Goal: Navigation & Orientation: Find specific page/section

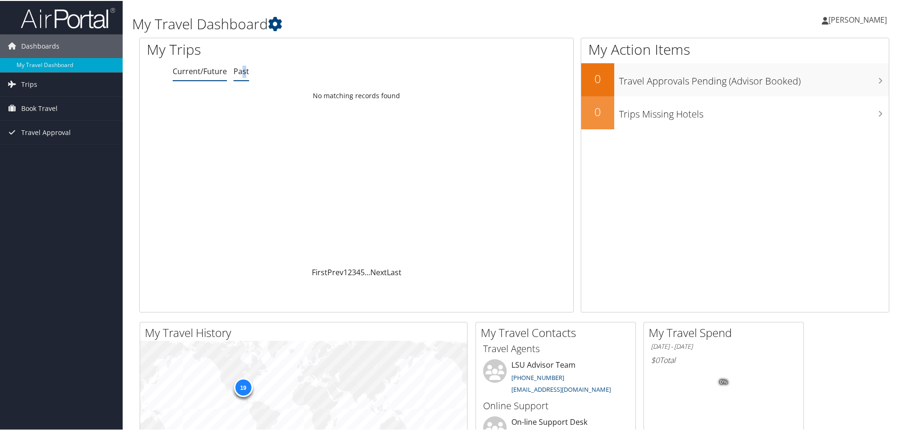
click at [243, 65] on li "Past" at bounding box center [242, 70] width 16 height 17
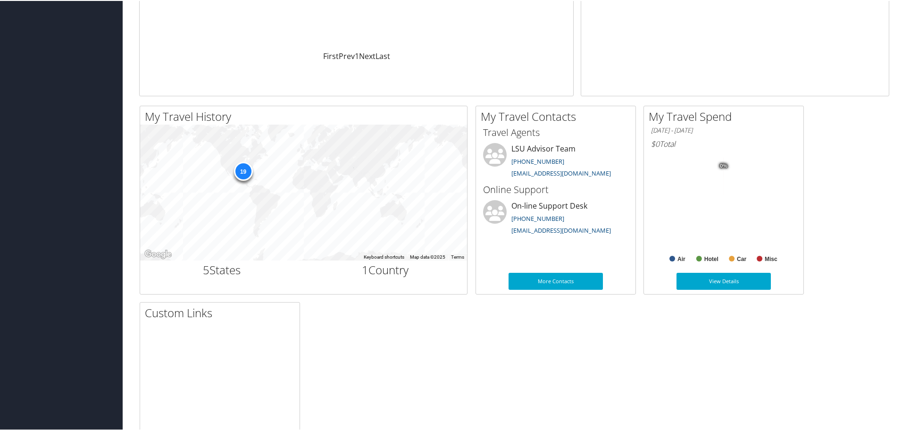
scroll to position [236, 0]
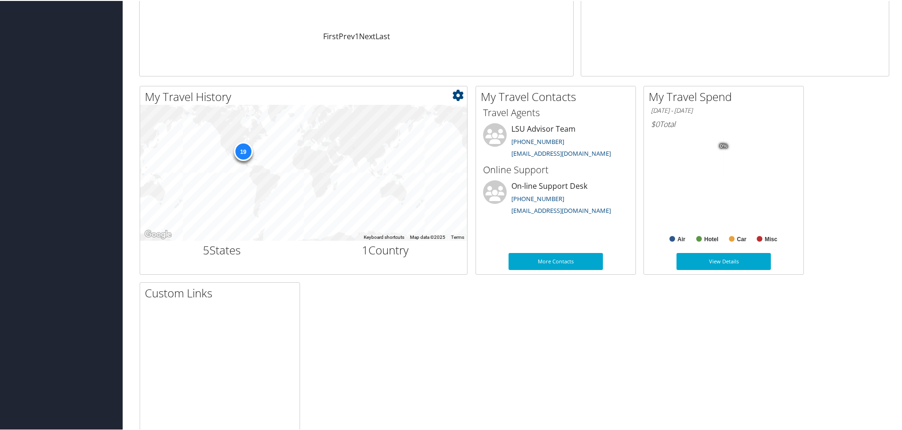
click at [221, 251] on h2 "5 States" at bounding box center [222, 249] width 150 height 16
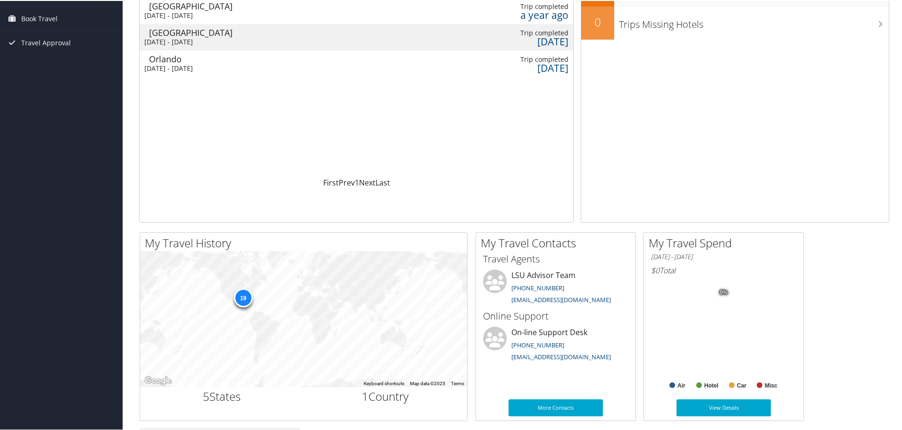
scroll to position [0, 0]
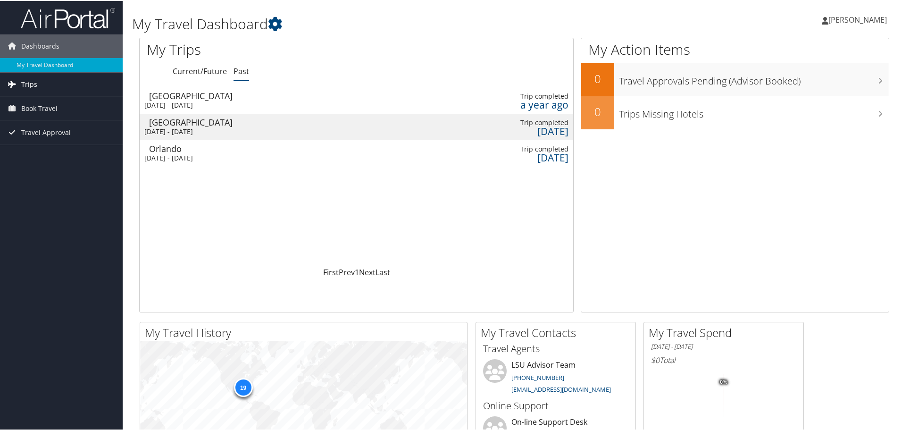
click at [38, 83] on link "Trips" at bounding box center [61, 84] width 123 height 24
click at [58, 100] on link "Current/Future Trips" at bounding box center [61, 102] width 123 height 14
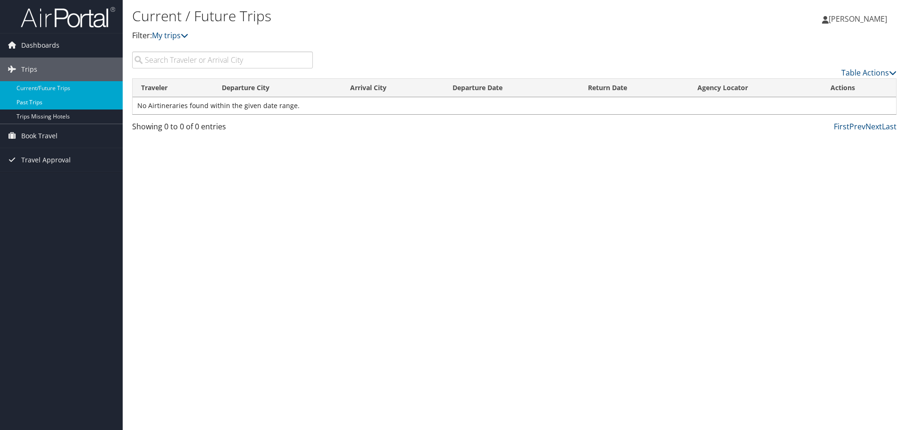
click at [44, 104] on link "Past Trips" at bounding box center [61, 102] width 123 height 14
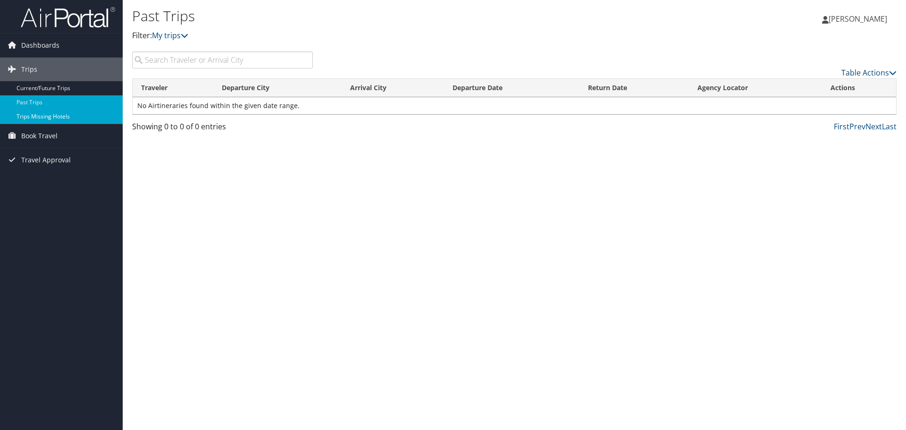
click at [49, 115] on link "Trips Missing Hotels" at bounding box center [61, 116] width 123 height 14
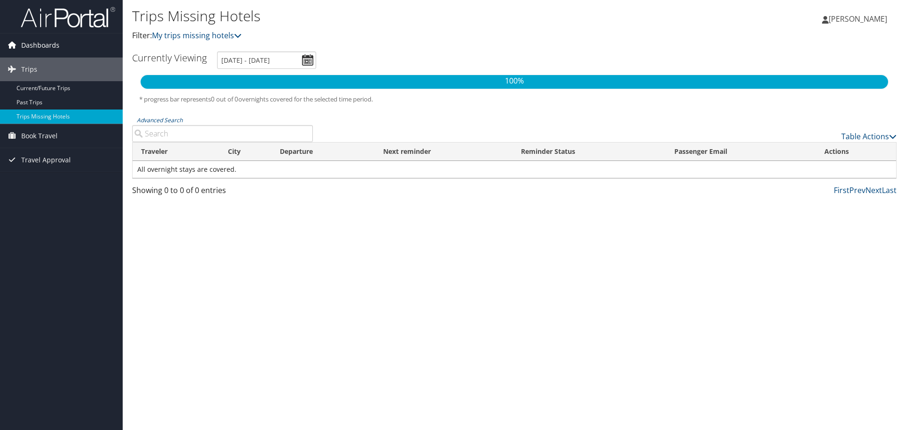
click at [34, 41] on span "Dashboards" at bounding box center [40, 46] width 38 height 24
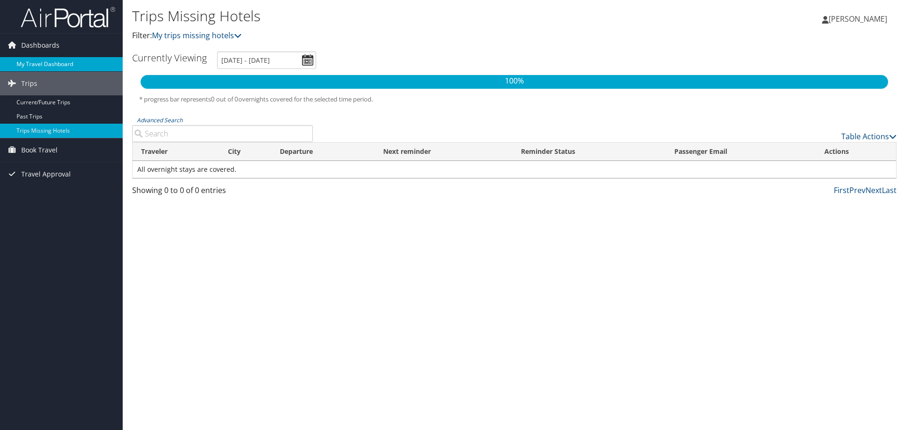
click at [26, 67] on link "My Travel Dashboard" at bounding box center [61, 64] width 123 height 14
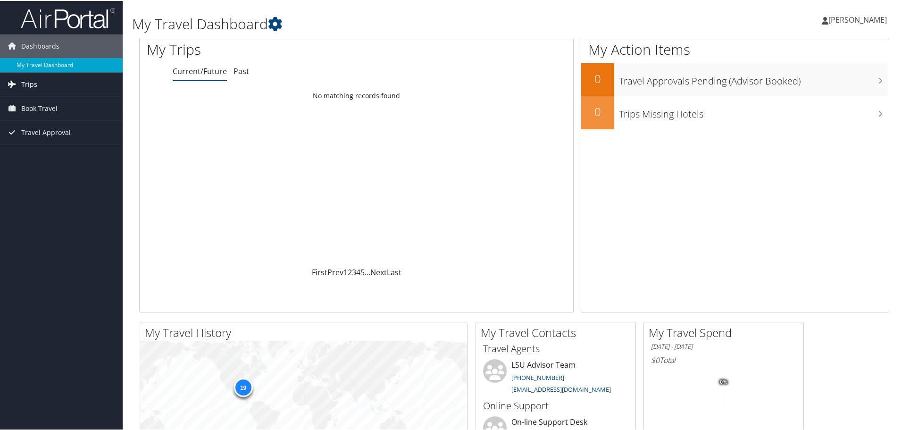
click at [34, 84] on span "Trips" at bounding box center [29, 84] width 16 height 24
drag, startPoint x: 40, startPoint y: 101, endPoint x: 47, endPoint y: 107, distance: 8.8
click at [40, 101] on link "Current/Future Trips" at bounding box center [61, 102] width 123 height 14
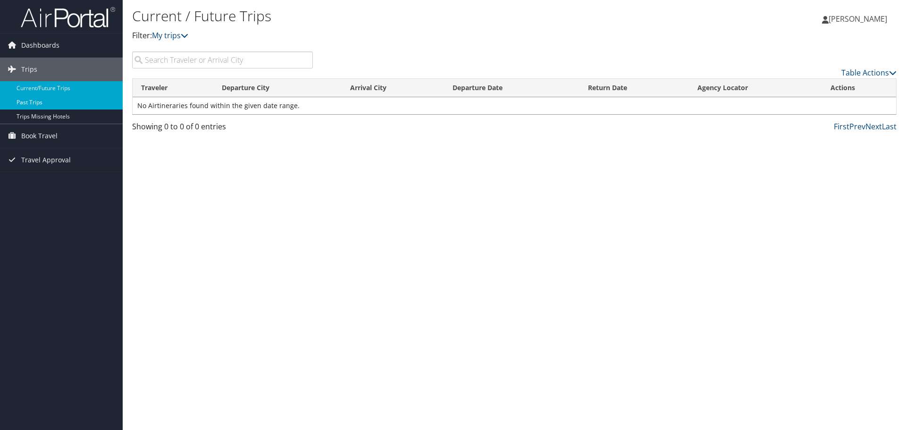
click at [34, 106] on link "Past Trips" at bounding box center [61, 102] width 123 height 14
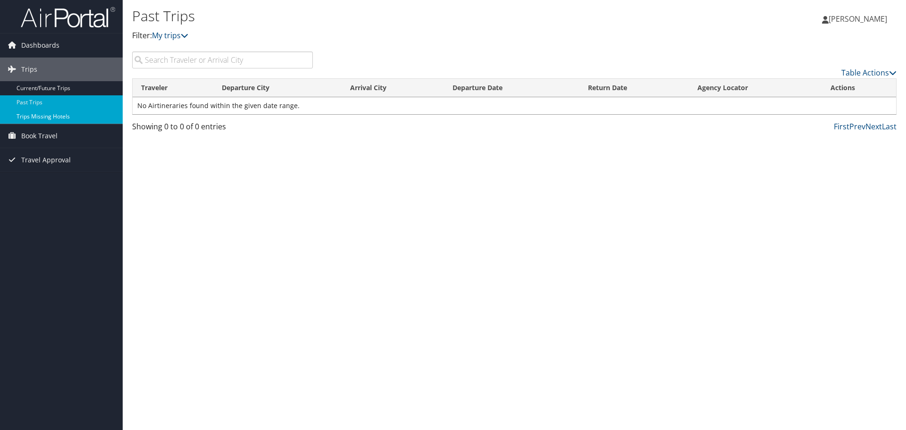
click at [41, 117] on link "Trips Missing Hotels" at bounding box center [61, 116] width 123 height 14
